Goal: Task Accomplishment & Management: Use online tool/utility

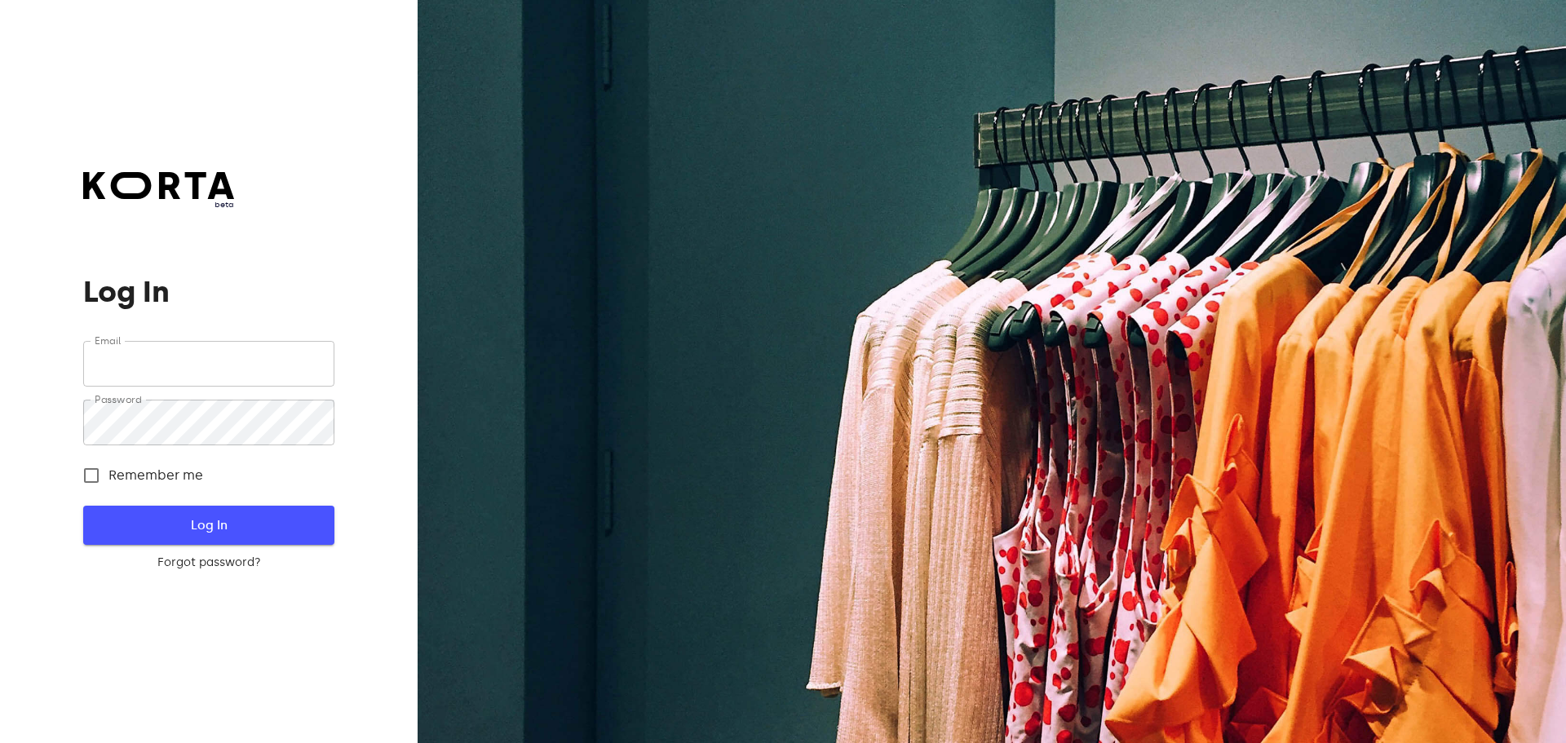
type input "[EMAIL_ADDRESS][DOMAIN_NAME]"
click at [278, 524] on span "Log In" at bounding box center [208, 525] width 198 height 21
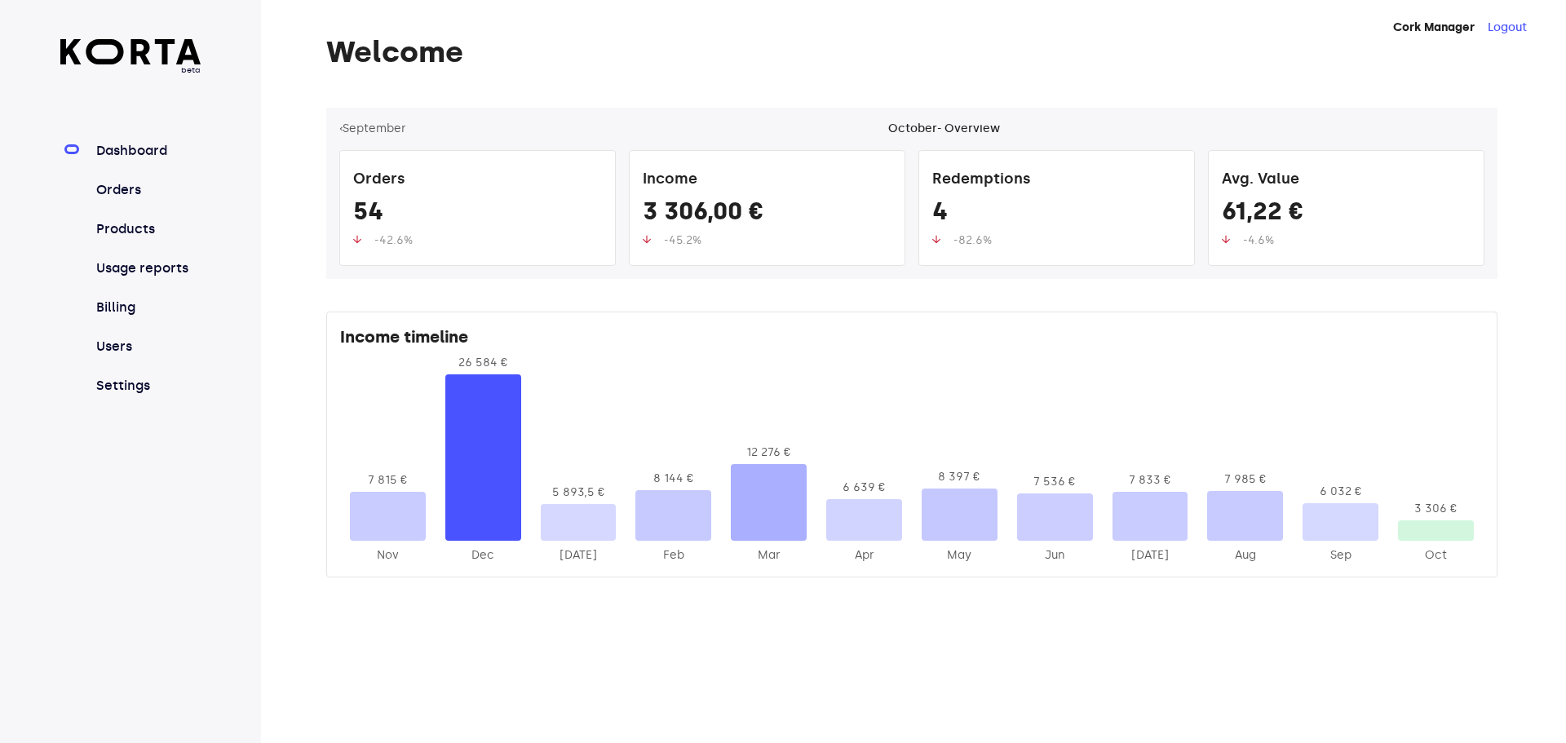
click at [132, 202] on nav "Dashboard Orders Products Usage reports Billing Users Settings" at bounding box center [130, 268] width 141 height 254
click at [127, 189] on link "Orders" at bounding box center [147, 190] width 108 height 20
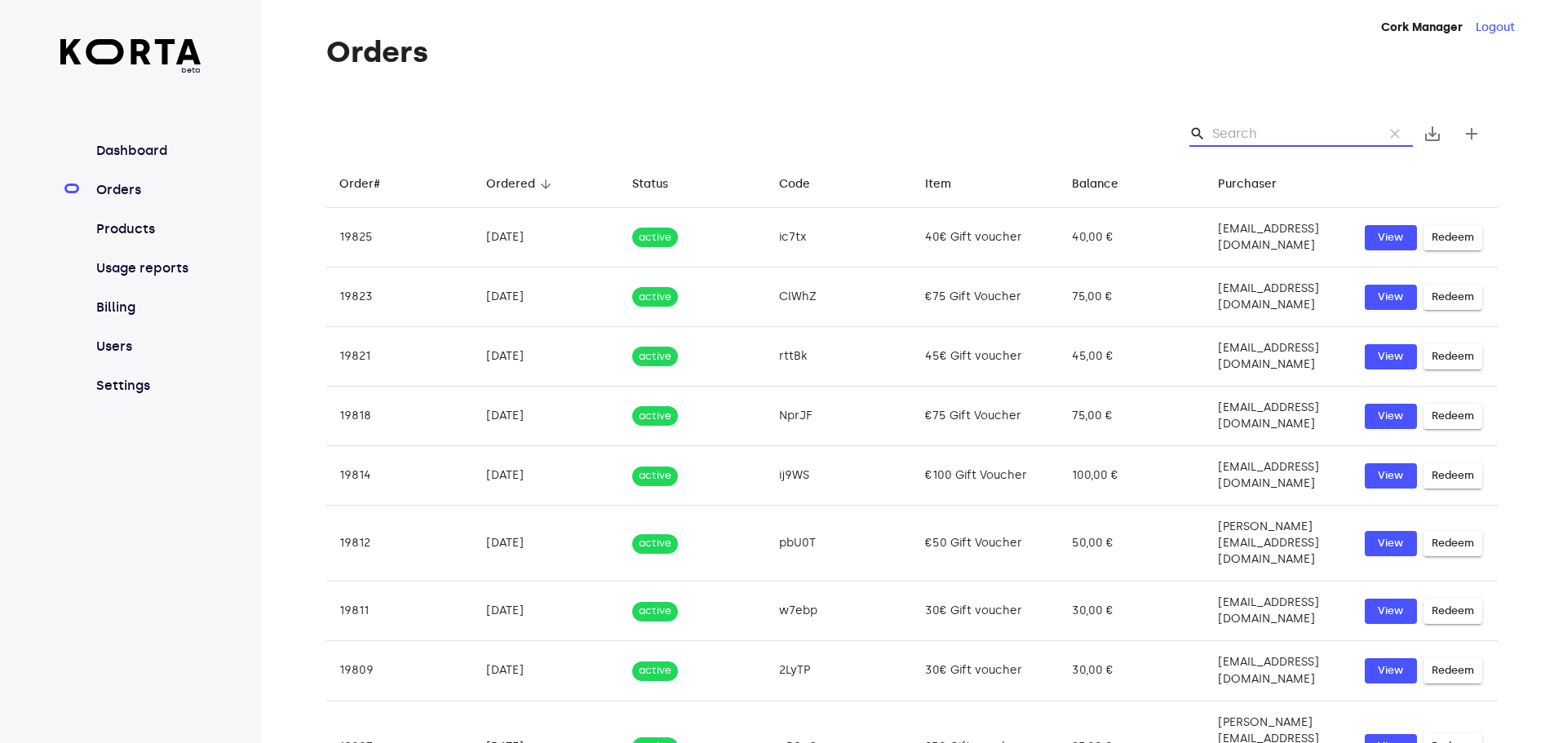
click at [1245, 122] on input "Search" at bounding box center [1291, 134] width 158 height 26
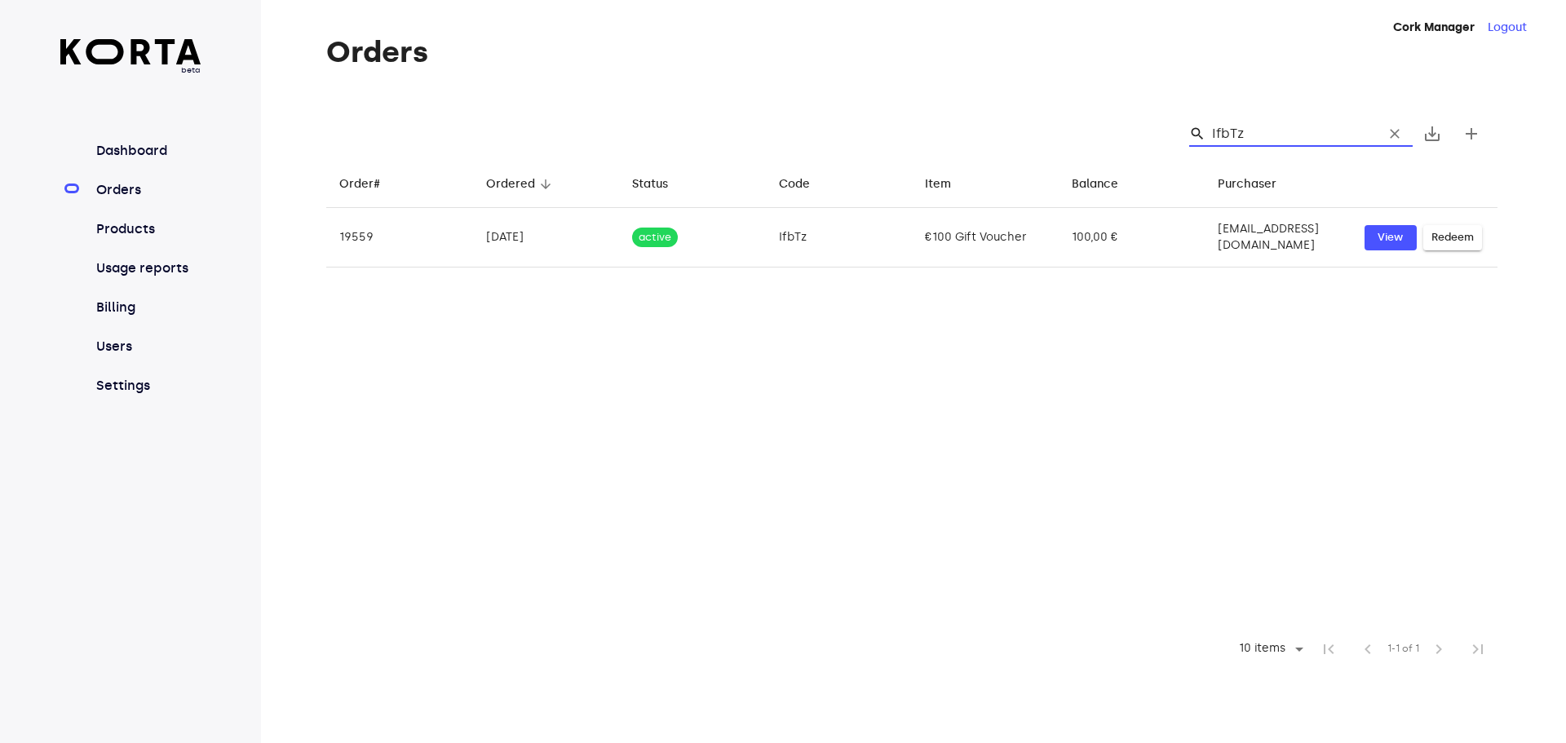
click at [1224, 131] on input "IfbTz" at bounding box center [1291, 134] width 158 height 26
click at [1225, 131] on input "IfbTz" at bounding box center [1291, 134] width 158 height 26
type input "IfbTz"
click at [1277, 326] on table "Order# arrow_downward Ordered arrow_downward Status arrow_downward Code arrow_d…" at bounding box center [911, 394] width 1171 height 468
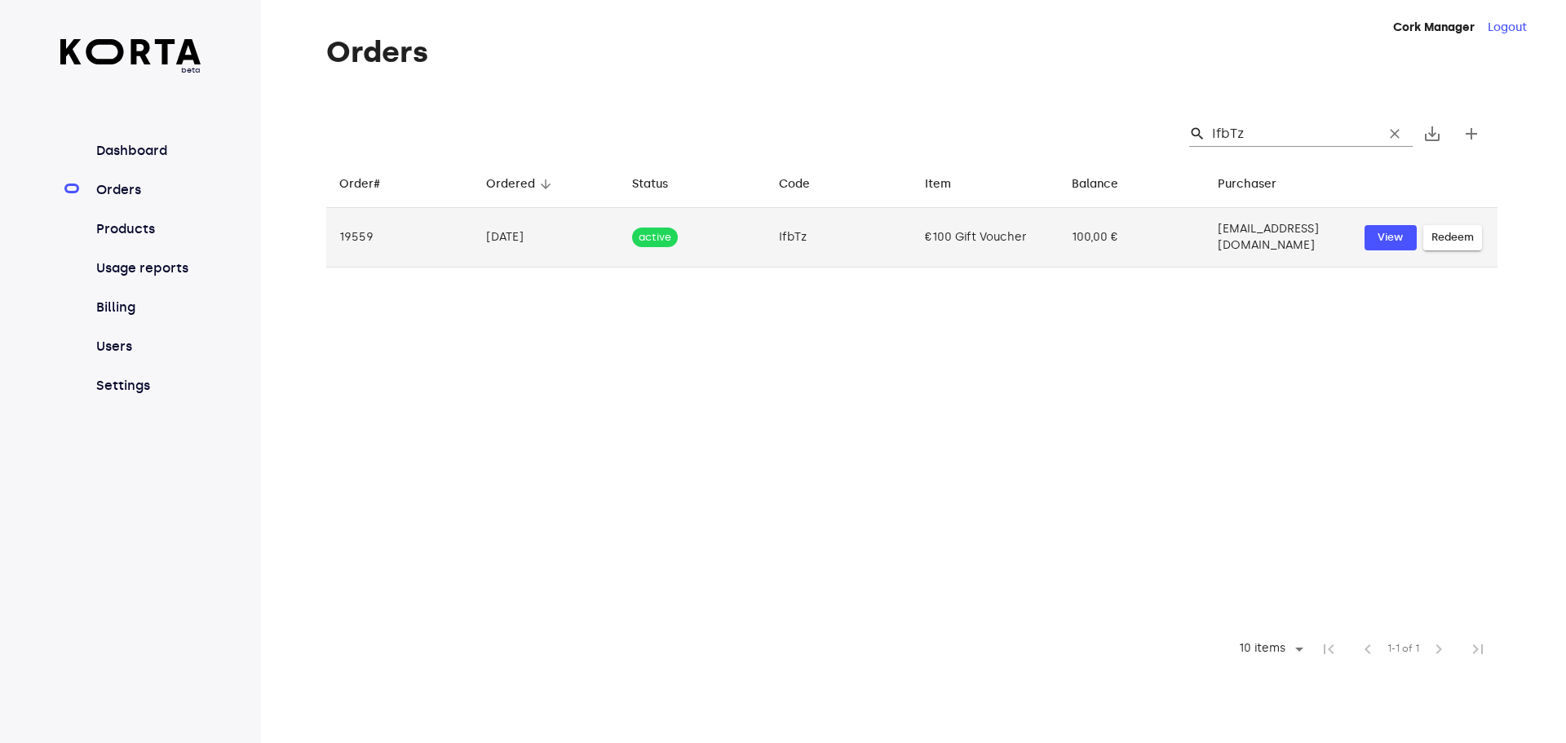
click at [1447, 234] on span "Redeem" at bounding box center [1452, 237] width 42 height 19
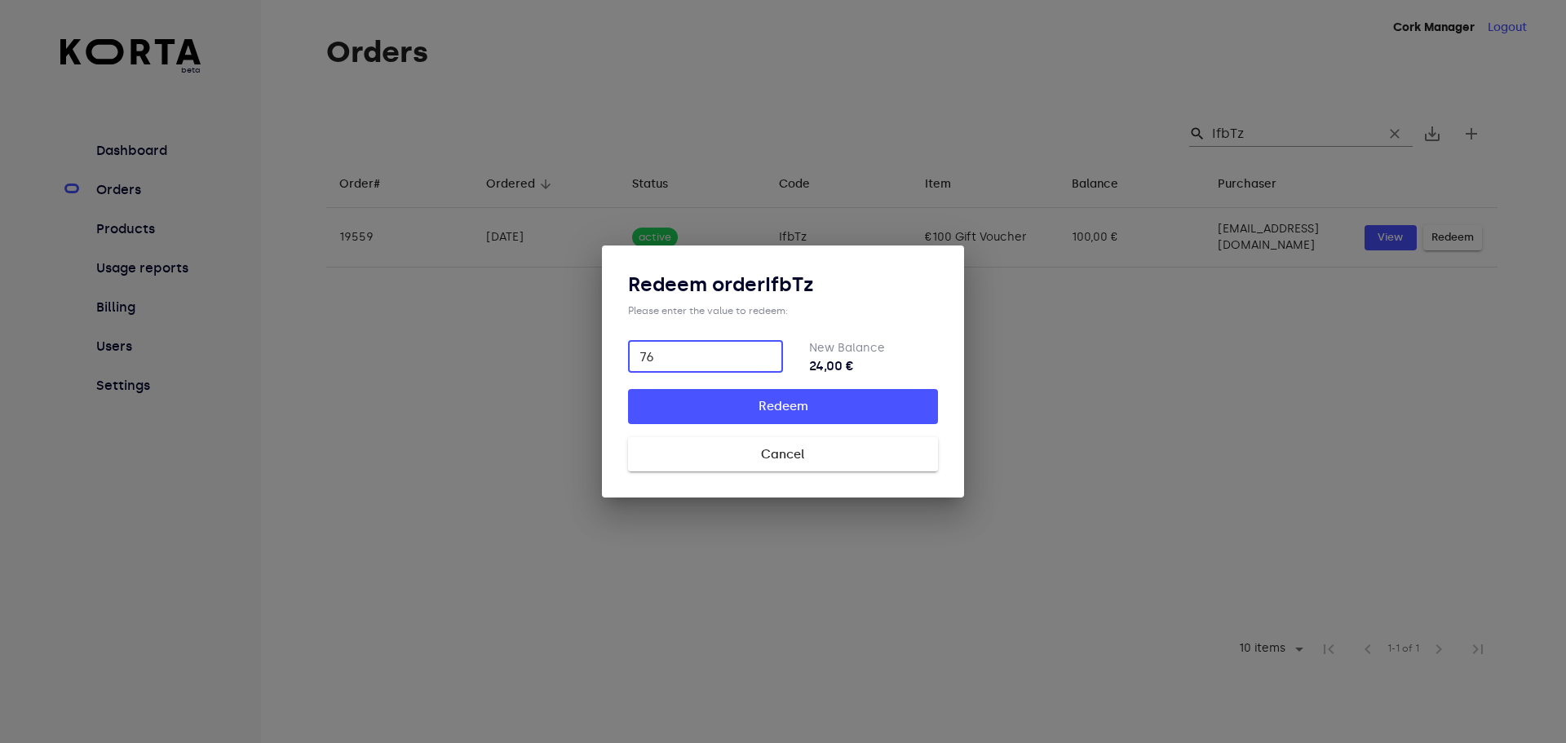
type input "76"
click at [808, 400] on span "Redeem" at bounding box center [783, 406] width 258 height 21
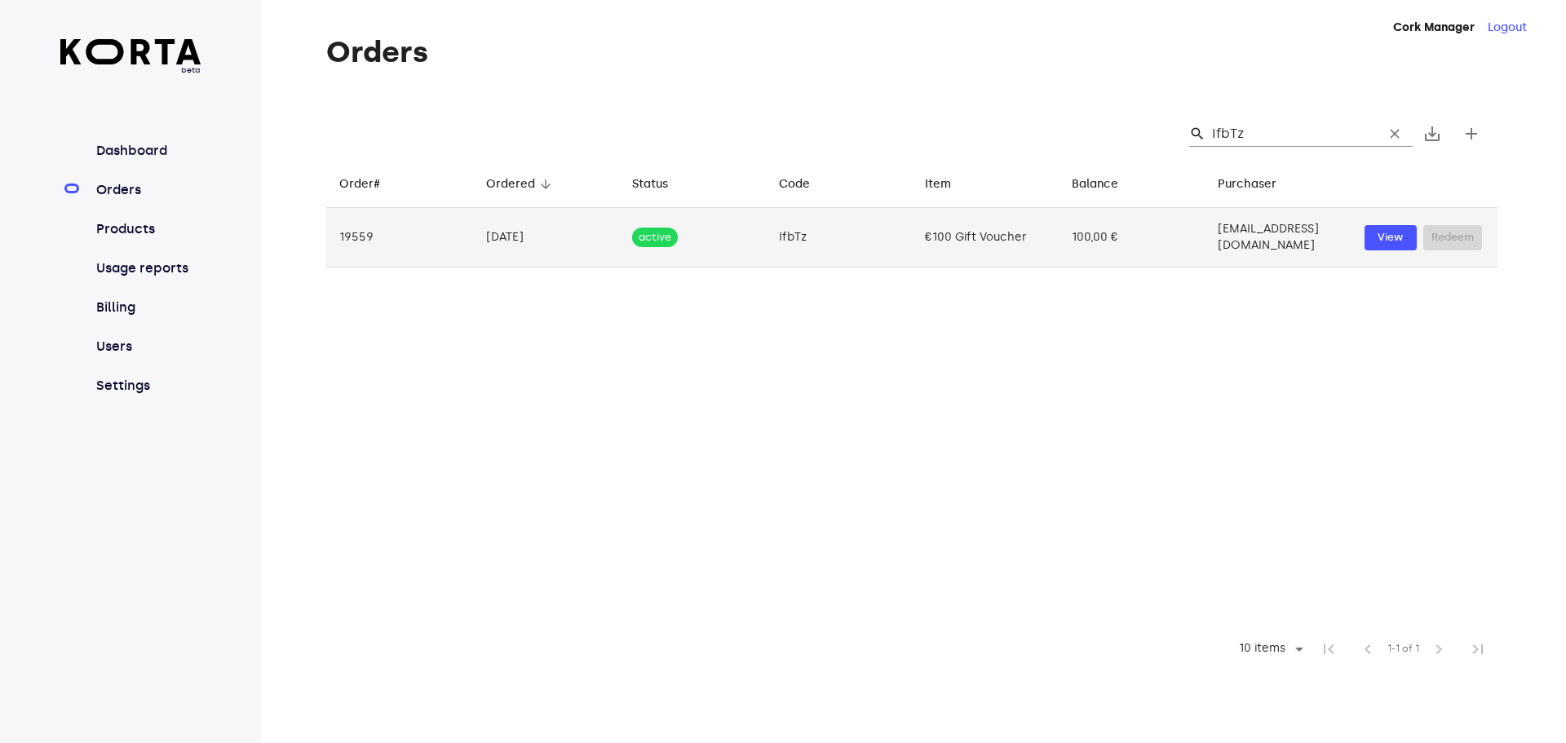
click at [775, 234] on td "IfbTz" at bounding box center [839, 238] width 147 height 60
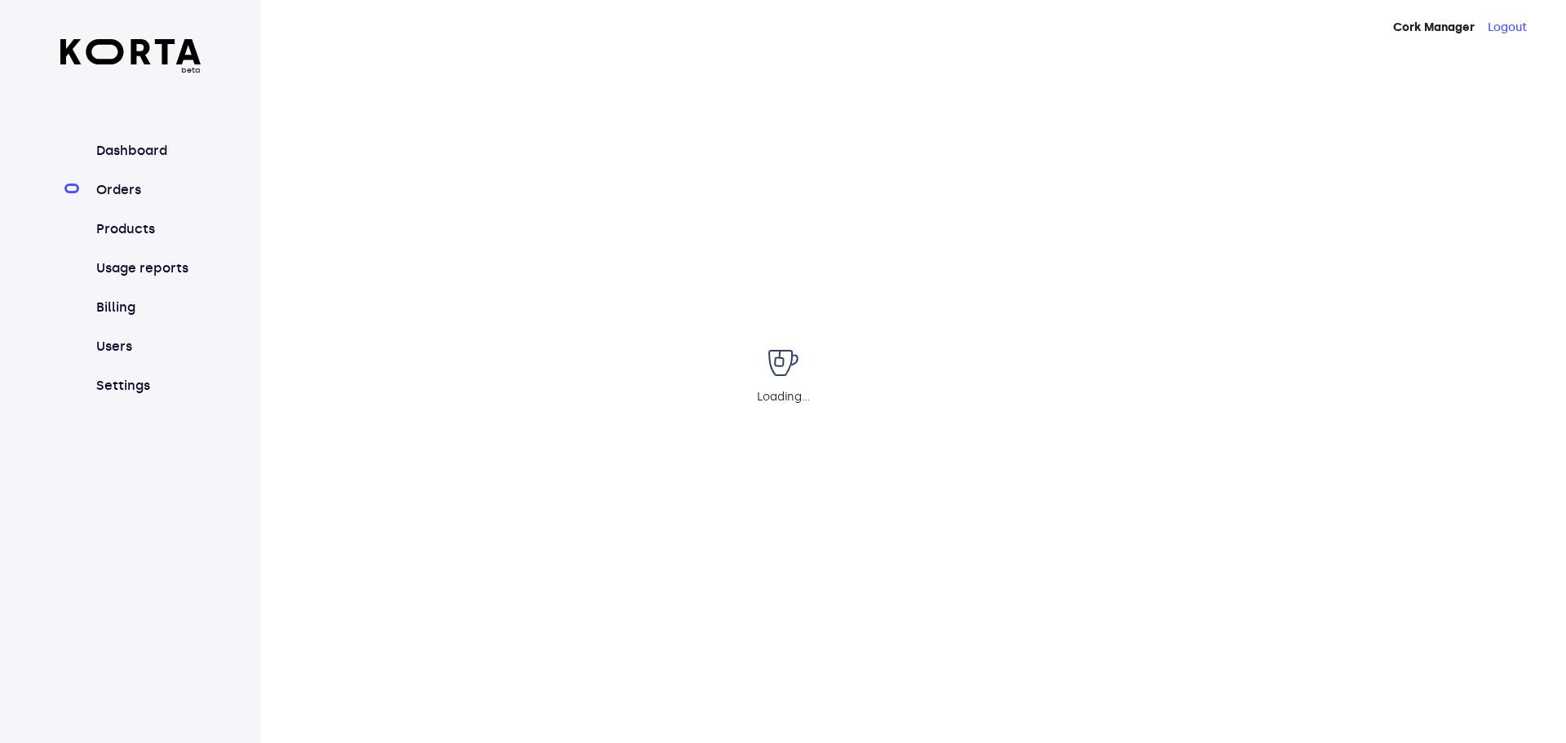
click at [775, 234] on div "Loading..." at bounding box center [783, 371] width 1566 height 743
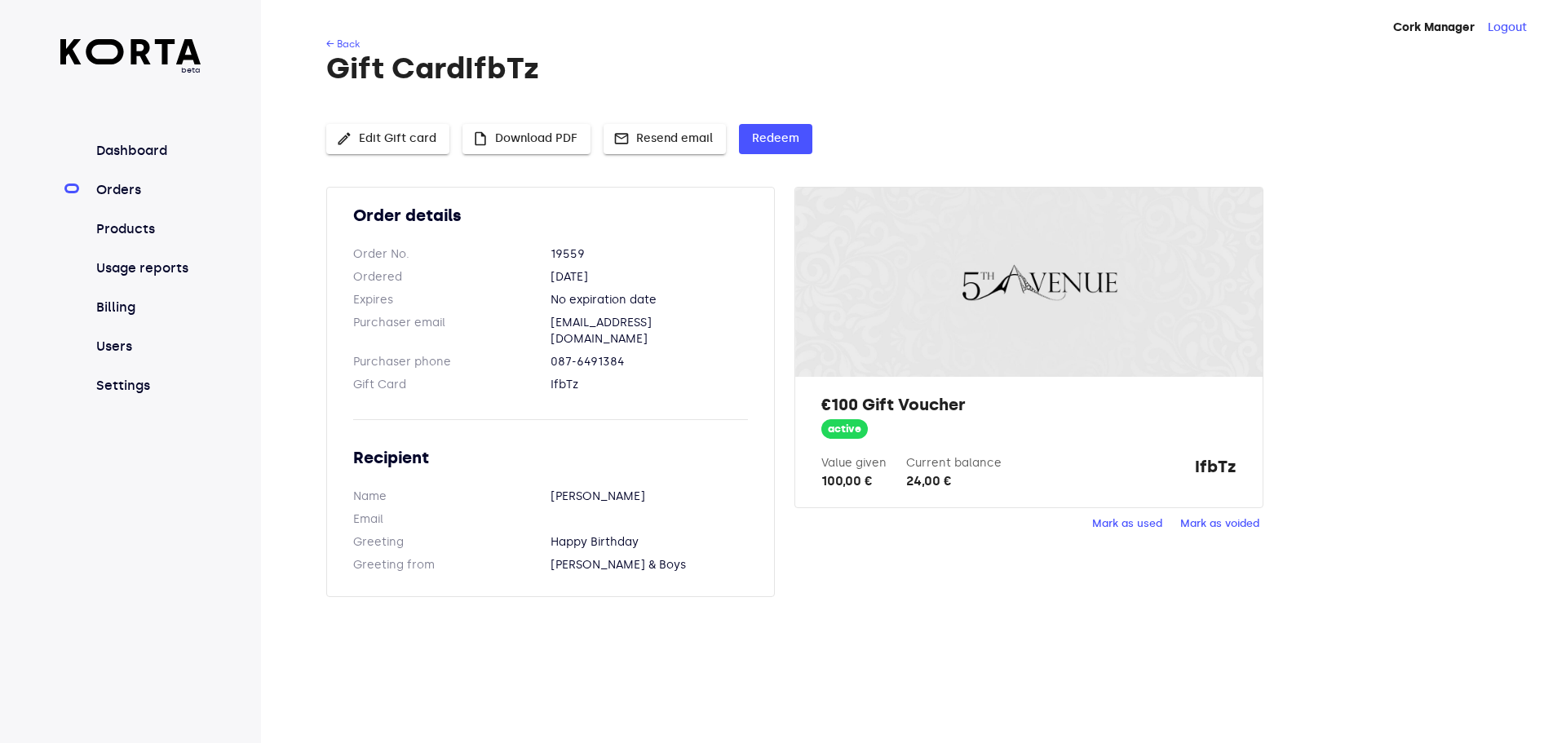
click at [1063, 389] on div "€100 Gift Voucher active Value given 100,00 € Current balance 24,00 € IfbTz" at bounding box center [1028, 442] width 467 height 131
click at [564, 377] on dd "IfbTz" at bounding box center [649, 385] width 197 height 16
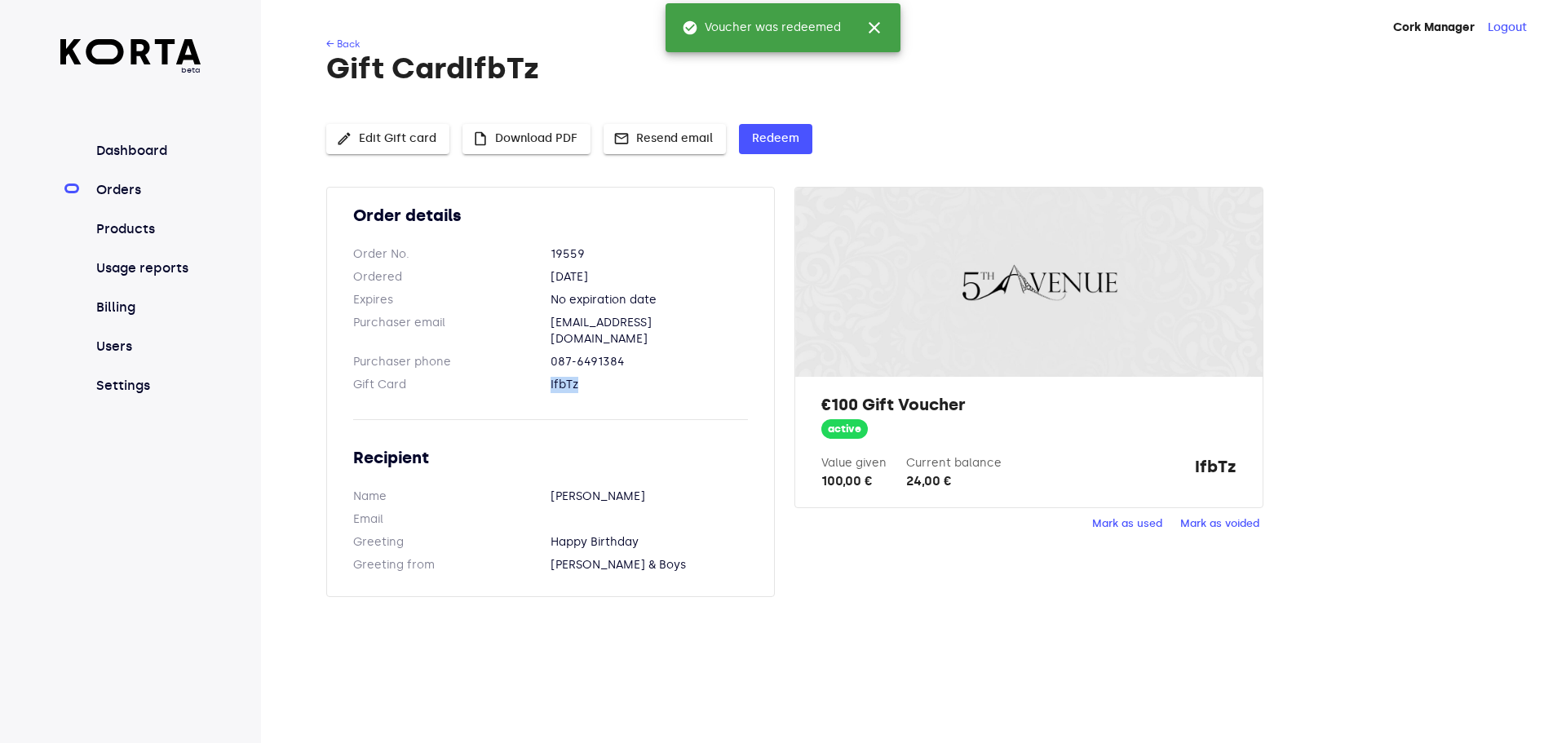
click at [564, 377] on dd "IfbTz" at bounding box center [649, 385] width 197 height 16
copy dd "IfbTz"
